Goal: Transaction & Acquisition: Purchase product/service

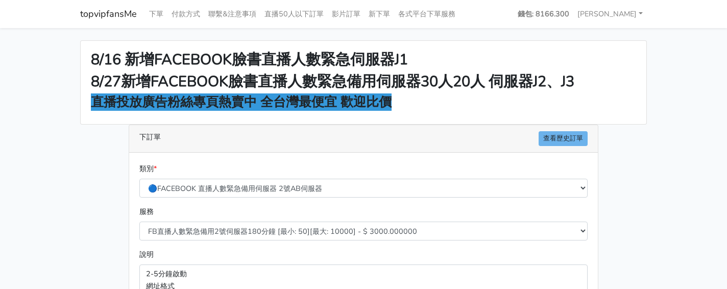
select select "577"
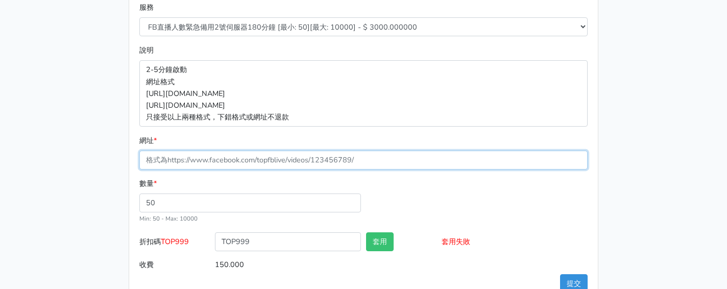
click at [302, 157] on input "網址 *" at bounding box center [363, 160] width 448 height 19
paste input "[URL][DOMAIN_NAME]"
type input "[URL][DOMAIN_NAME]"
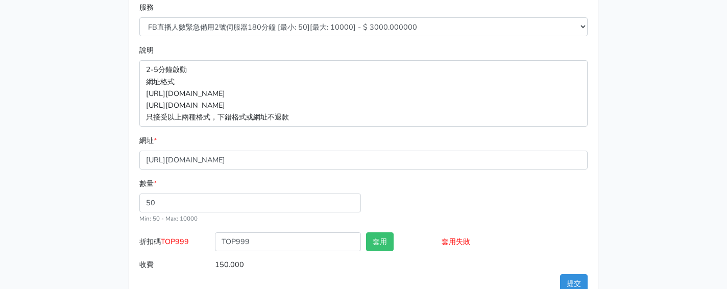
click at [94, 132] on div "8/16 新增FACEBOOK臉書直播人數緊急伺服器J1 8/27新增FACEBOOK臉書直播人數緊急備用伺服器30人20人 伺服器J2、J3 直播投放廣告粉…" at bounding box center [364, 70] width 582 height 468
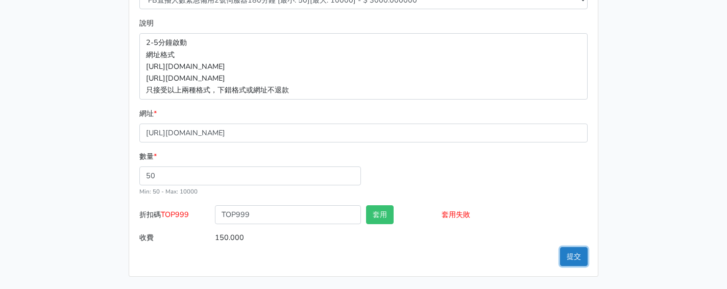
click at [575, 259] on button "提交" at bounding box center [574, 256] width 28 height 19
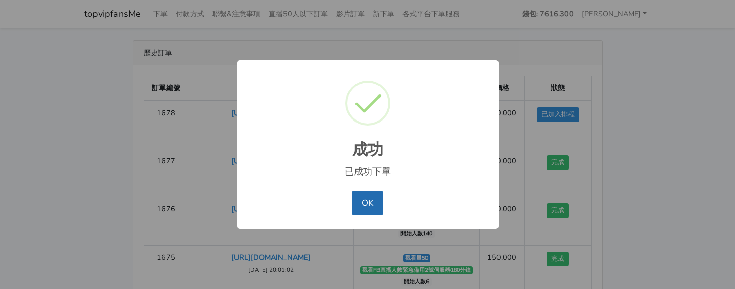
click at [381, 200] on div "OK No Cancel" at bounding box center [367, 203] width 241 height 30
click at [377, 198] on button "OK" at bounding box center [367, 203] width 31 height 25
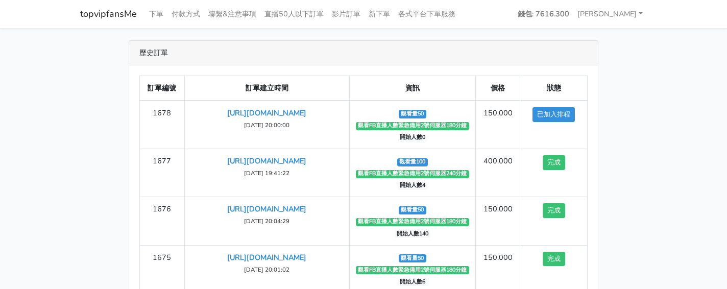
click at [91, 85] on div "歷史訂單 訂單編號 訂單建立時間 資訊 價格 狀態 1678 [URL][DOMAIN_NAME] [DATE] 20:00:00" at bounding box center [364, 213] width 582 height 347
click at [622, 101] on div "歷史訂單 訂單編號 訂單建立時間 資訊 價格 狀態 1678 [URL][DOMAIN_NAME] [DATE] 20:00:00" at bounding box center [364, 213] width 582 height 347
drag, startPoint x: 651, startPoint y: 126, endPoint x: 531, endPoint y: 85, distance: 127.4
click at [649, 124] on div "歷史訂單 訂單編號 訂單建立時間 資訊 價格 狀態 1678 [URL][DOMAIN_NAME] [DATE] 20:00:00" at bounding box center [364, 213] width 582 height 347
drag, startPoint x: 626, startPoint y: 198, endPoint x: 620, endPoint y: 189, distance: 10.6
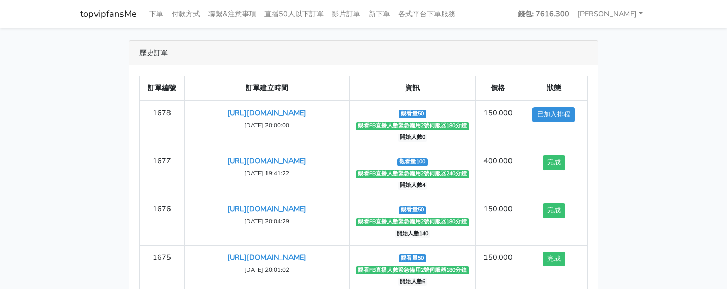
click at [625, 196] on div "歷史訂單 訂單編號 訂單建立時間 資訊 價格 狀態 1678 [URL][DOMAIN_NAME] [DATE] 20:00:00" at bounding box center [364, 213] width 582 height 347
